Goal: Find specific page/section: Find specific page/section

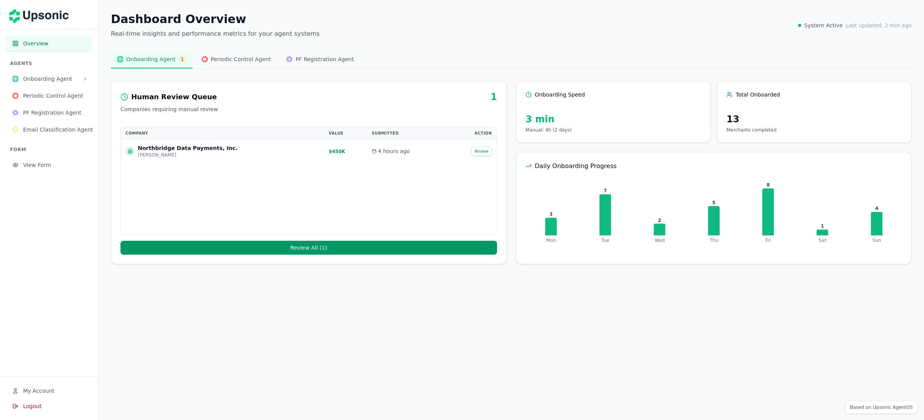
click at [421, 30] on div "Dashboard Overview Real-time insights and performance metrics for your agent sy…" at bounding box center [511, 25] width 801 height 26
click at [79, 79] on span "Onboarding Agent" at bounding box center [51, 79] width 57 height 8
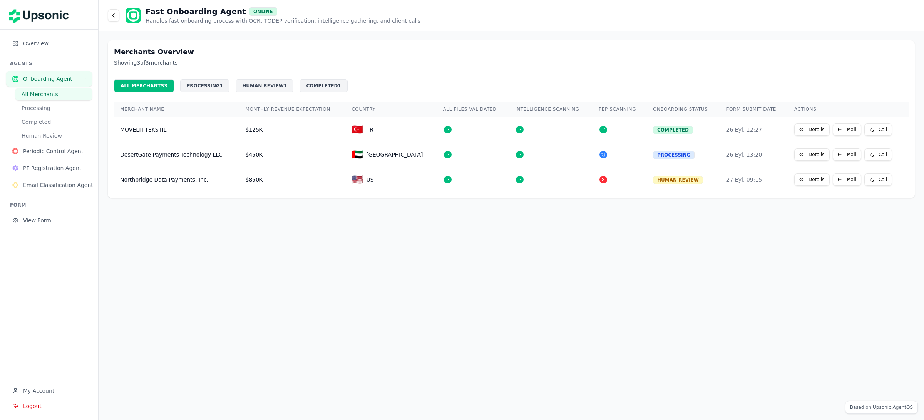
click at [86, 77] on icon at bounding box center [85, 79] width 5 height 5
click at [60, 95] on button "All Merchants" at bounding box center [53, 94] width 77 height 12
click at [800, 132] on button "Details" at bounding box center [811, 130] width 35 height 12
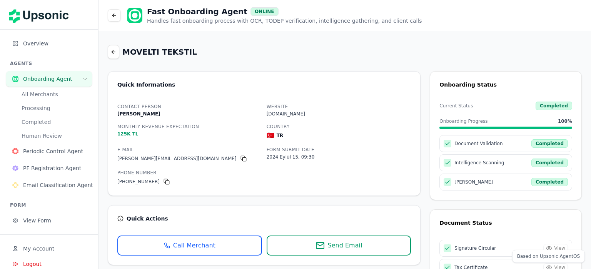
click at [112, 53] on icon at bounding box center [113, 52] width 6 height 6
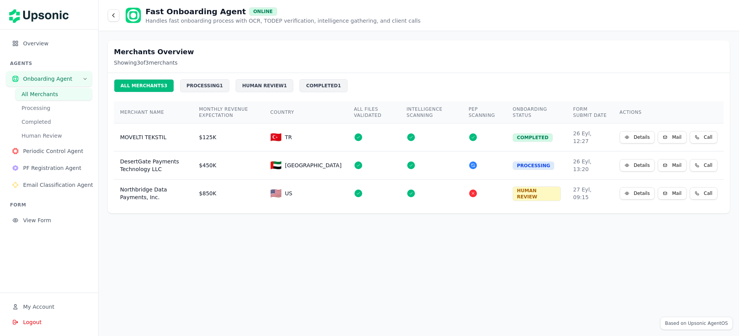
click at [43, 43] on span "Overview" at bounding box center [54, 44] width 63 height 8
